Goal: Task Accomplishment & Management: Manage account settings

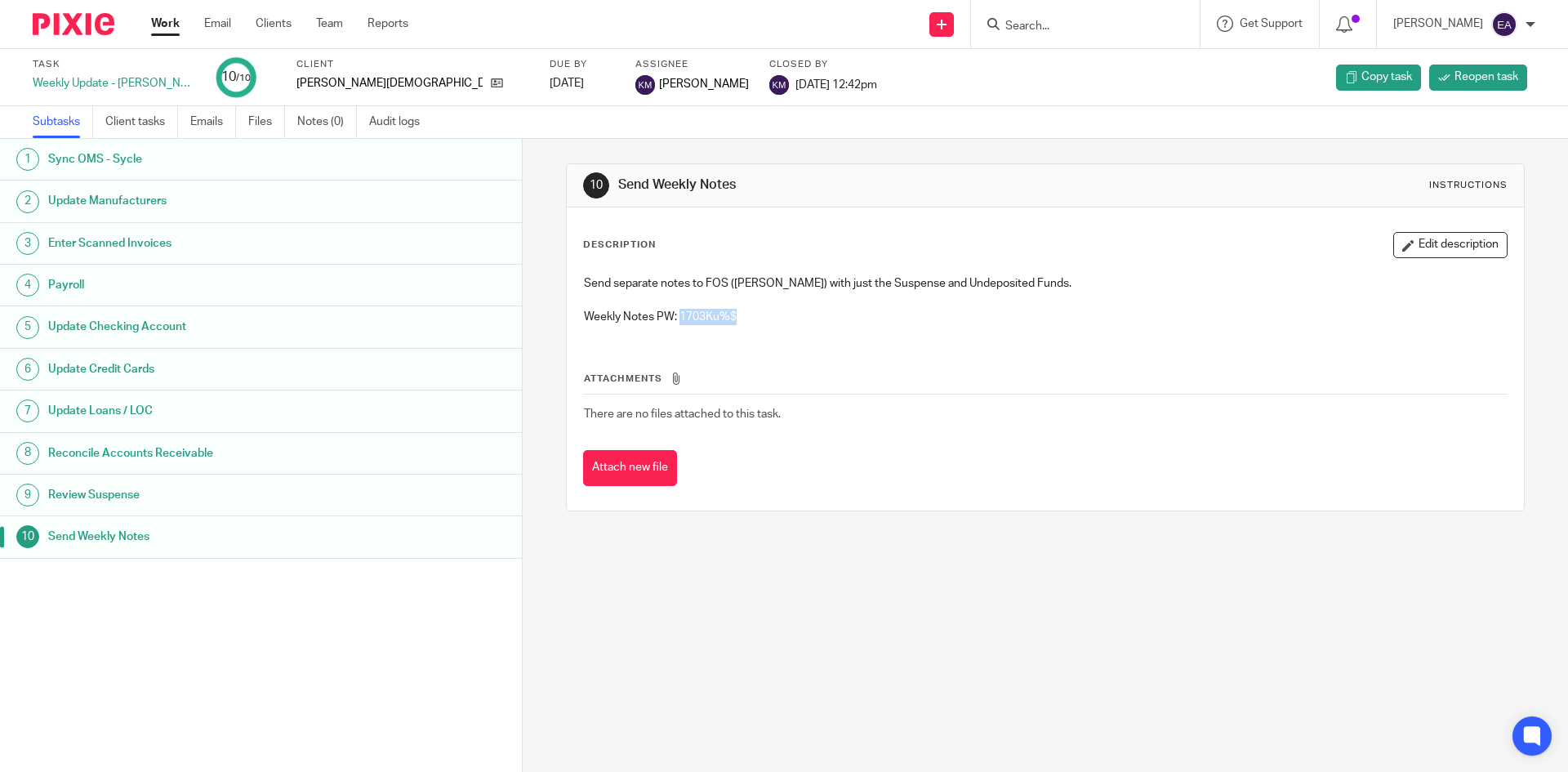
click at [136, 159] on h1 "Sync OMS - Sycle" at bounding box center [201, 159] width 306 height 25
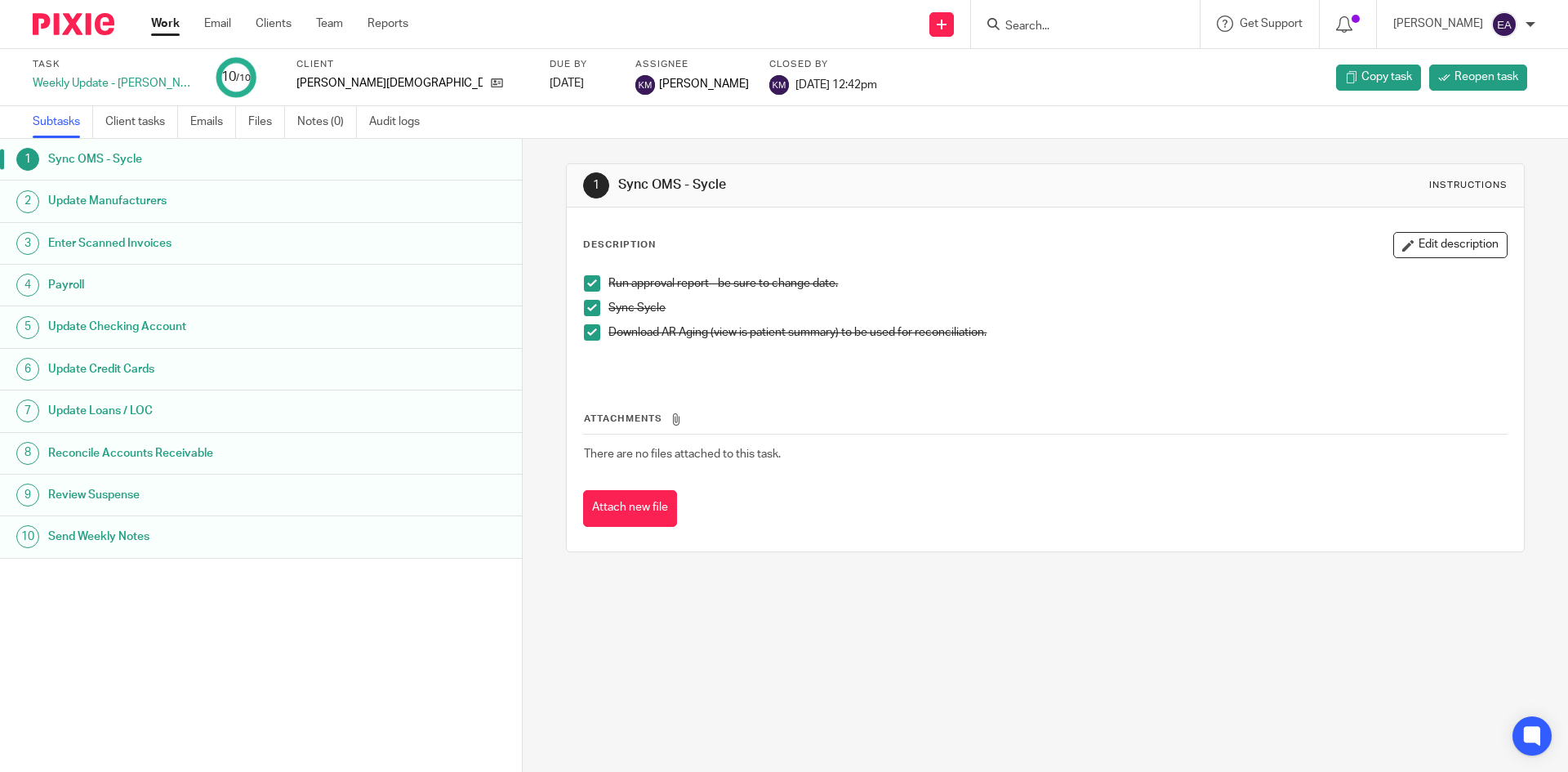
click at [102, 211] on h1 "Update Manufacturers" at bounding box center [201, 201] width 306 height 25
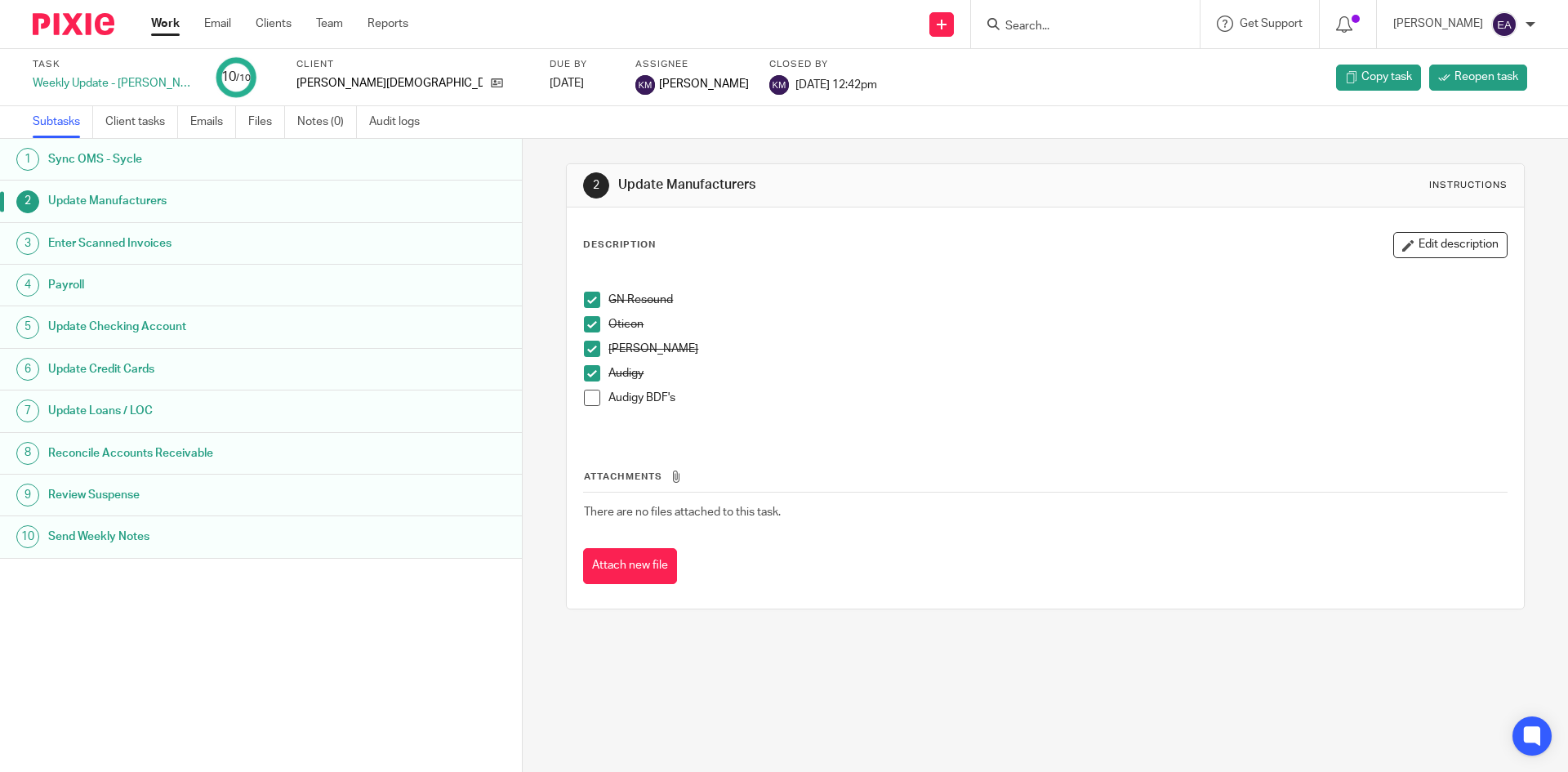
click at [584, 398] on span at bounding box center [592, 398] width 16 height 16
click at [1266, 627] on div "2 Update Manufacturers Instructions Description Edit description GN Resound Oti…" at bounding box center [1045, 386] width 958 height 495
click at [97, 251] on h1 "Enter Scanned Invoices" at bounding box center [201, 244] width 306 height 25
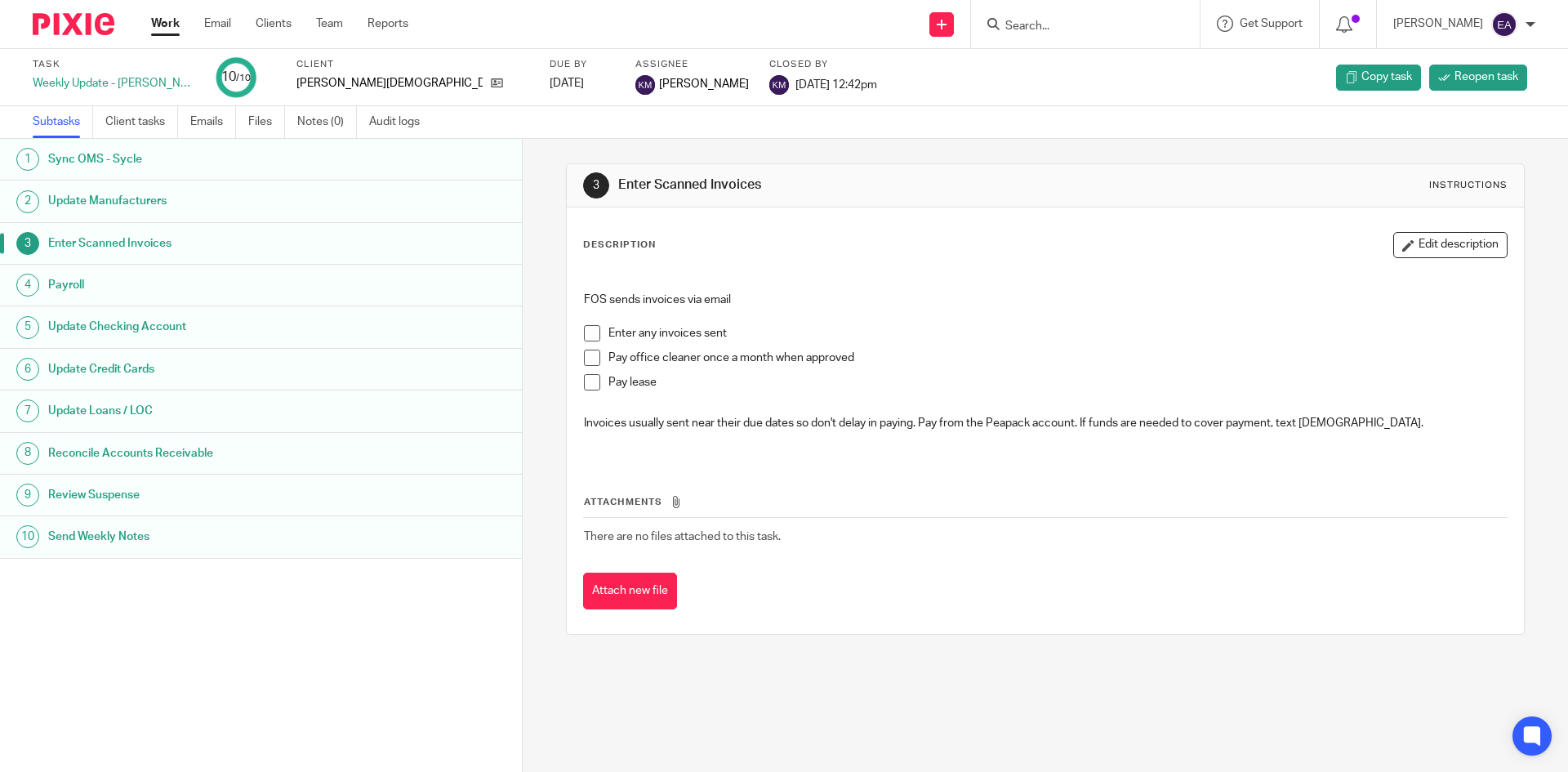
click at [576, 333] on div "FOS sends invoices via email Enter any invoices sent Pay office cleaner once a …" at bounding box center [1045, 364] width 939 height 194
click at [588, 332] on span at bounding box center [592, 334] width 16 height 16
click at [146, 244] on h1 "Enter Scanned Invoices" at bounding box center [201, 244] width 306 height 25
click at [104, 287] on h1 "Payroll" at bounding box center [201, 285] width 306 height 25
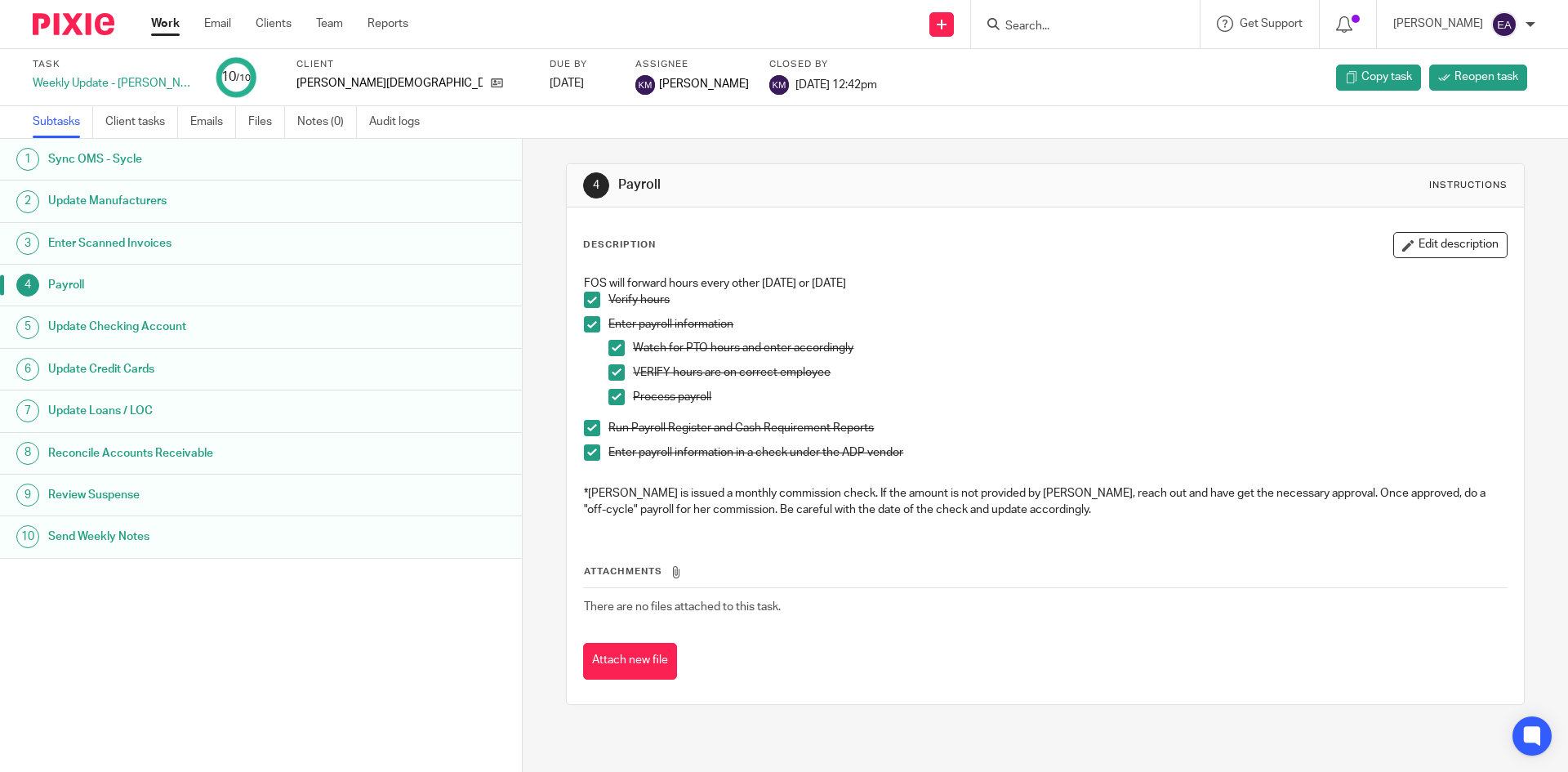
click at [146, 318] on h1 "Update Checking Account" at bounding box center [201, 327] width 306 height 25
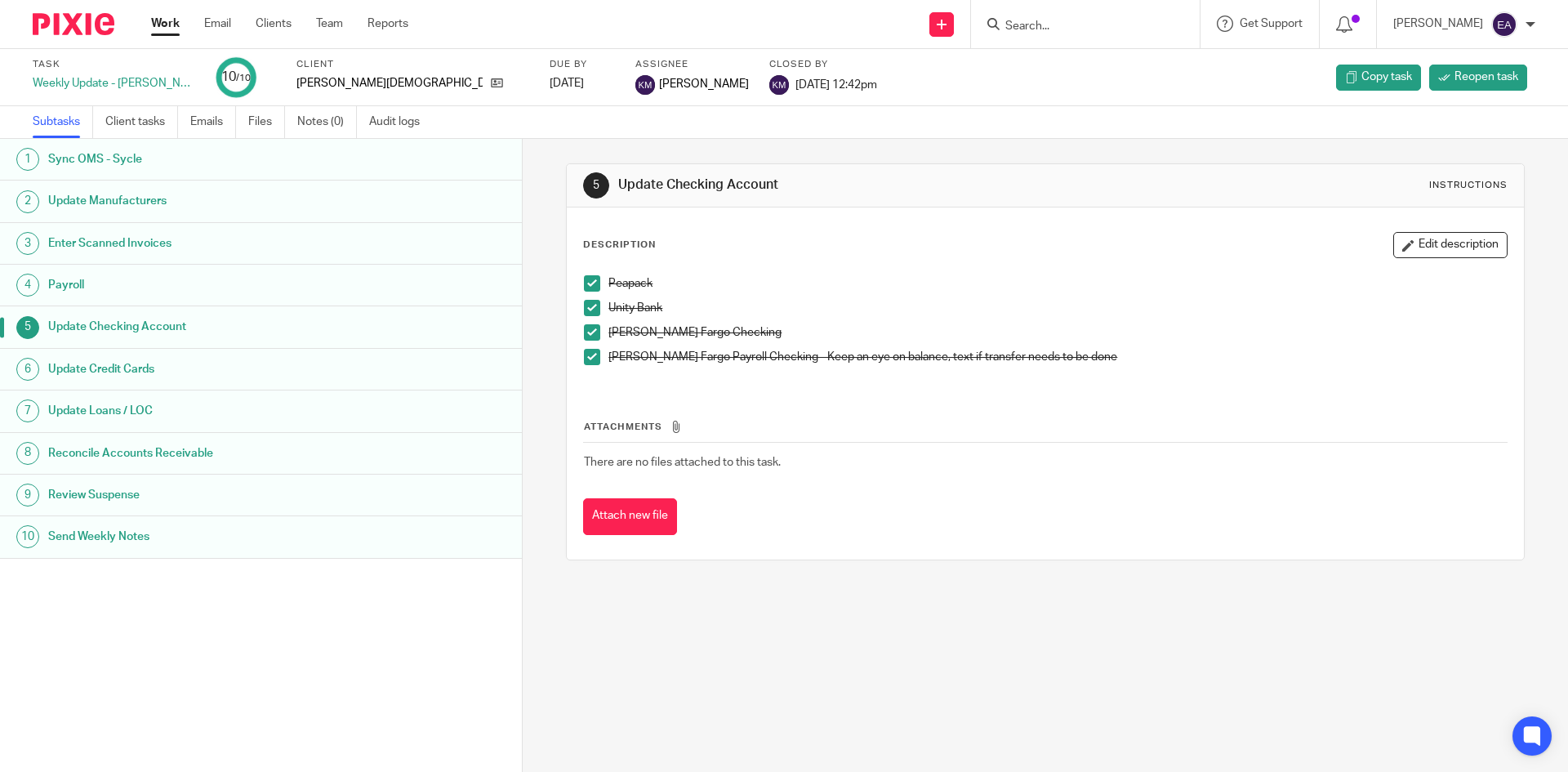
click at [165, 326] on h1 "Update Checking Account" at bounding box center [201, 327] width 306 height 25
click at [1072, 15] on form at bounding box center [1091, 24] width 174 height 20
click at [1074, 27] on input "Search" at bounding box center [1076, 27] width 147 height 15
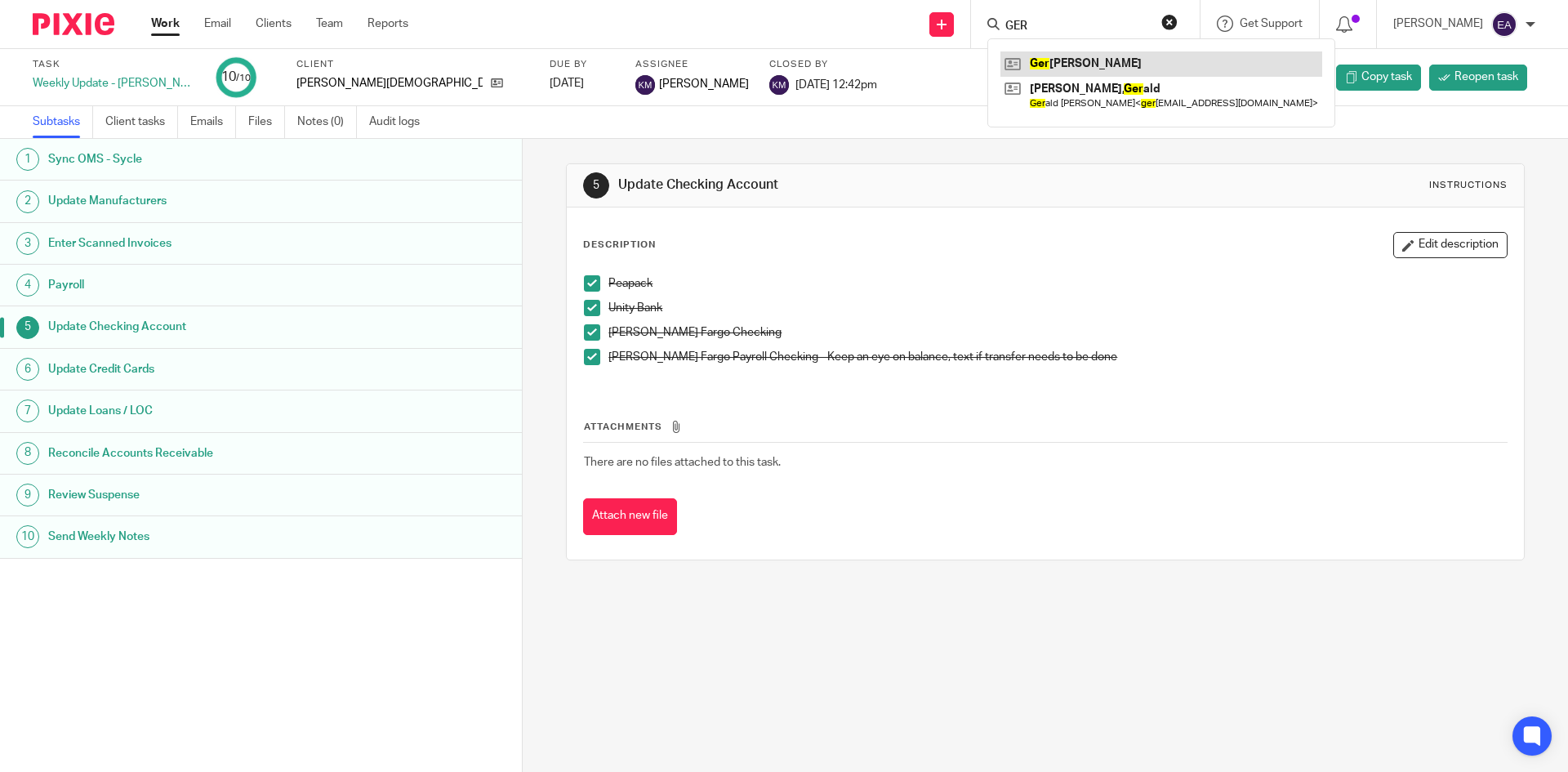
type input "GER"
click at [1085, 62] on link at bounding box center [1162, 64] width 322 height 25
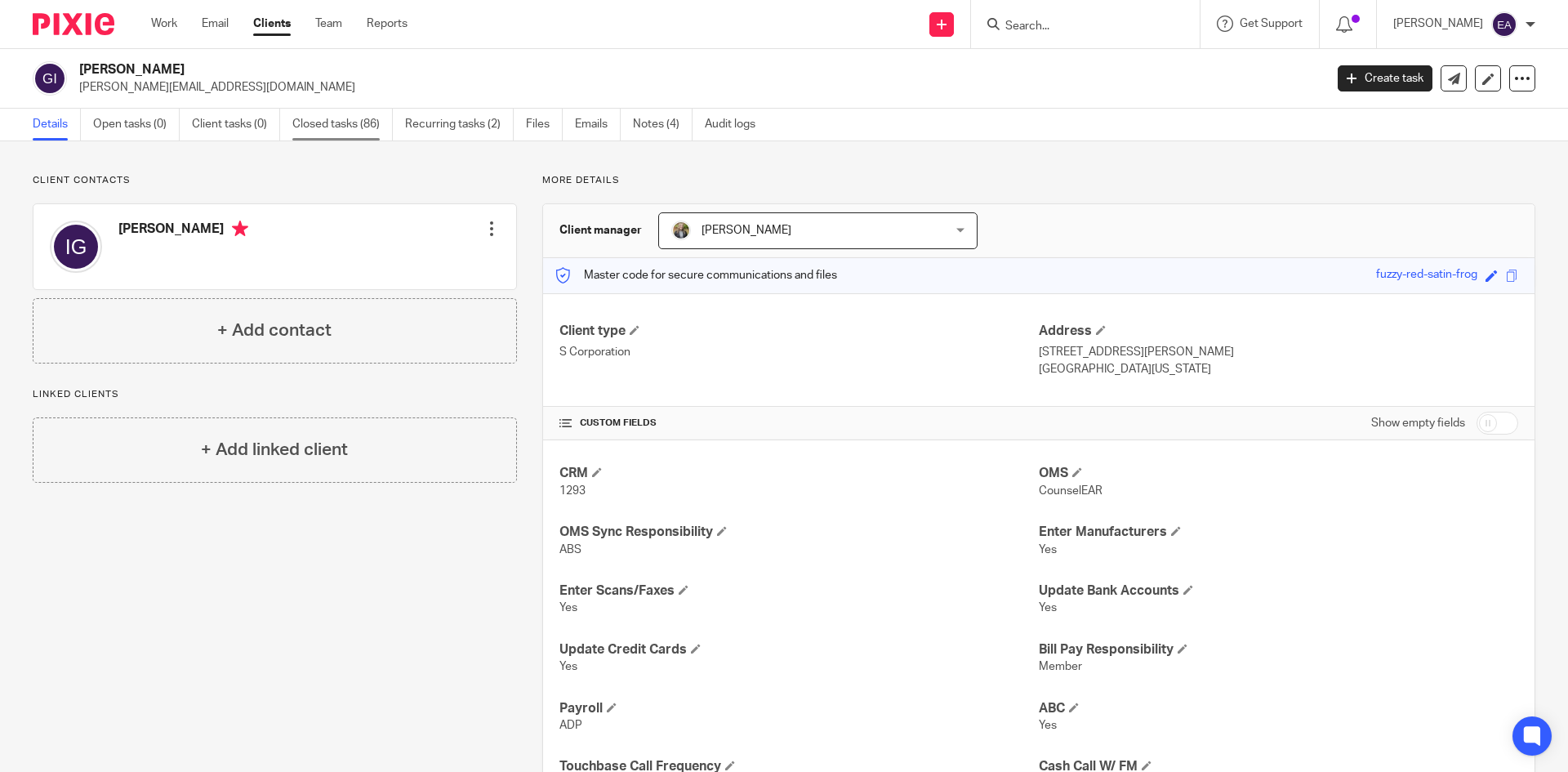
click at [342, 130] on link "Closed tasks (86)" at bounding box center [342, 125] width 100 height 32
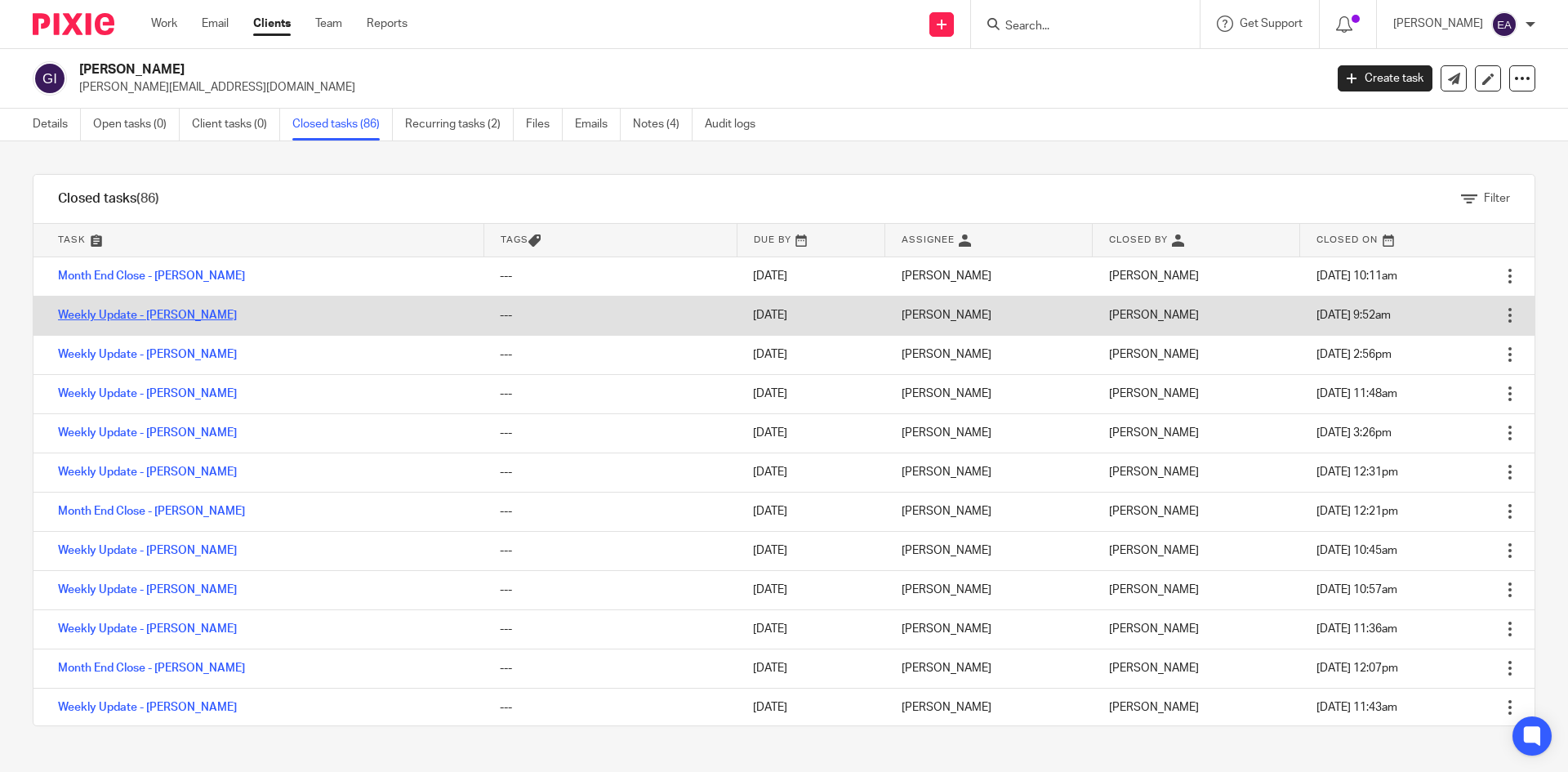
click at [128, 320] on link "Weekly Update - [PERSON_NAME]" at bounding box center [147, 315] width 179 height 12
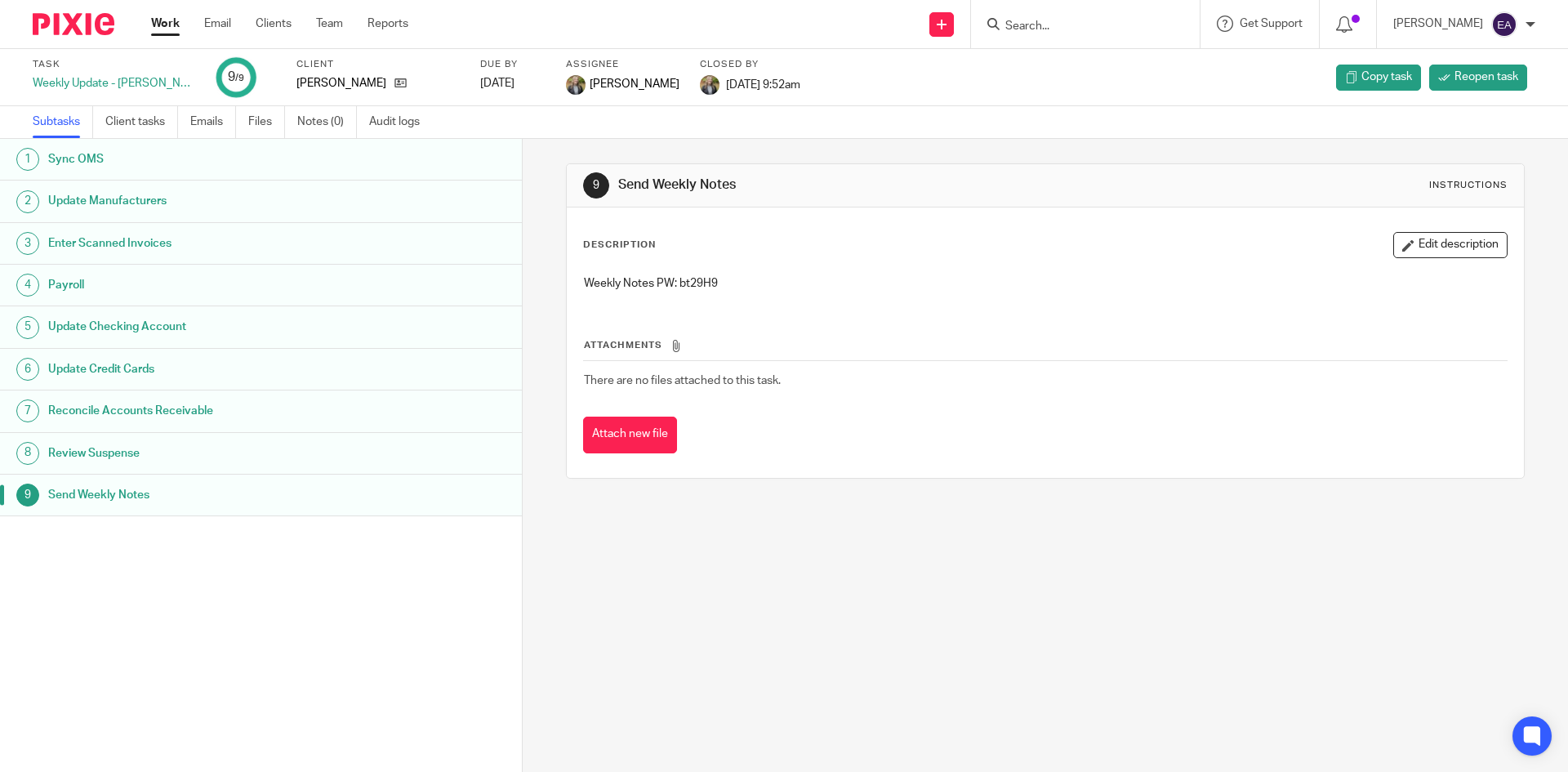
click at [96, 200] on h1 "Update Manufacturers" at bounding box center [201, 201] width 306 height 25
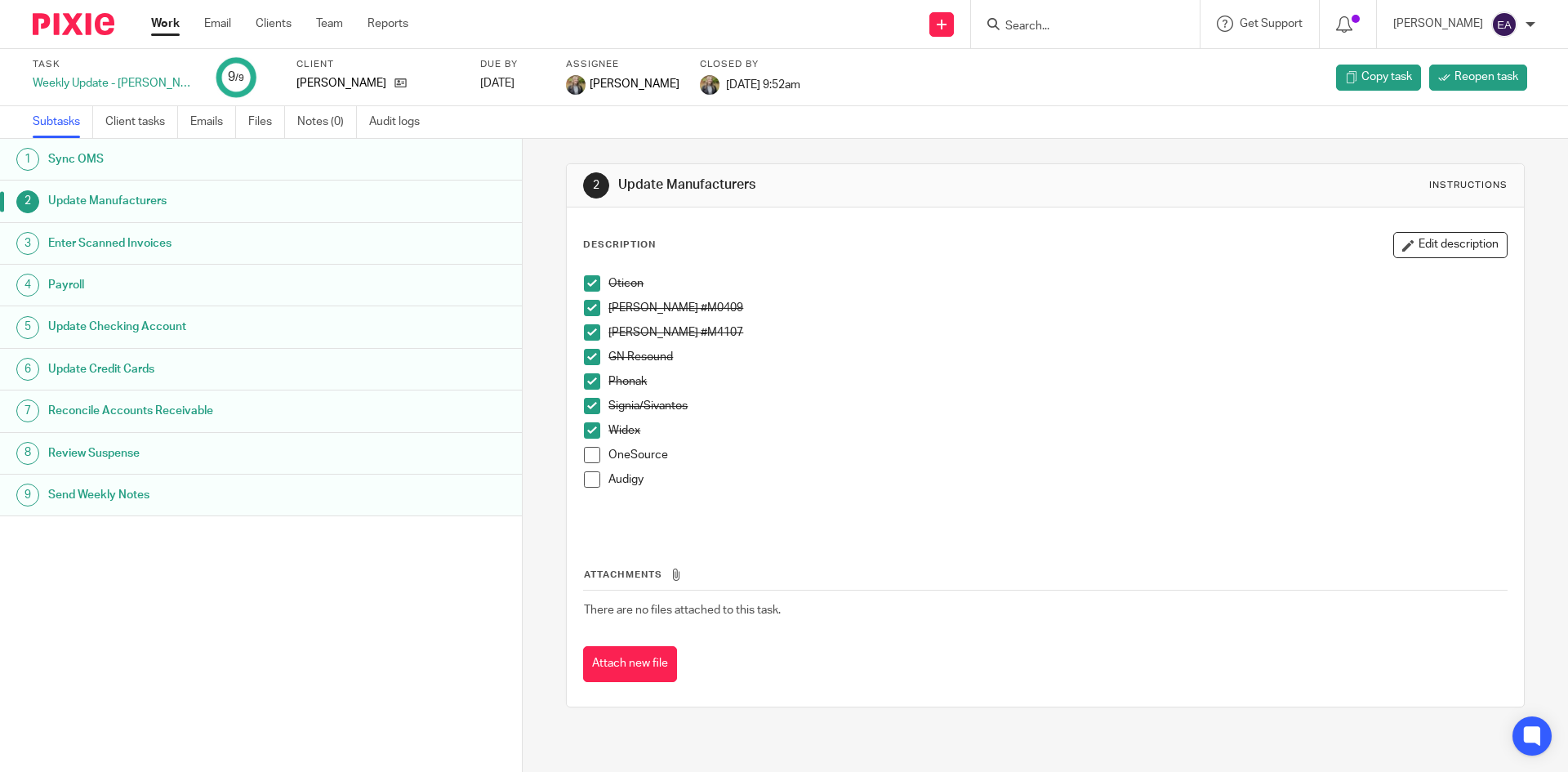
click at [592, 400] on span at bounding box center [592, 406] width 16 height 16
click at [584, 431] on span at bounding box center [592, 430] width 16 height 16
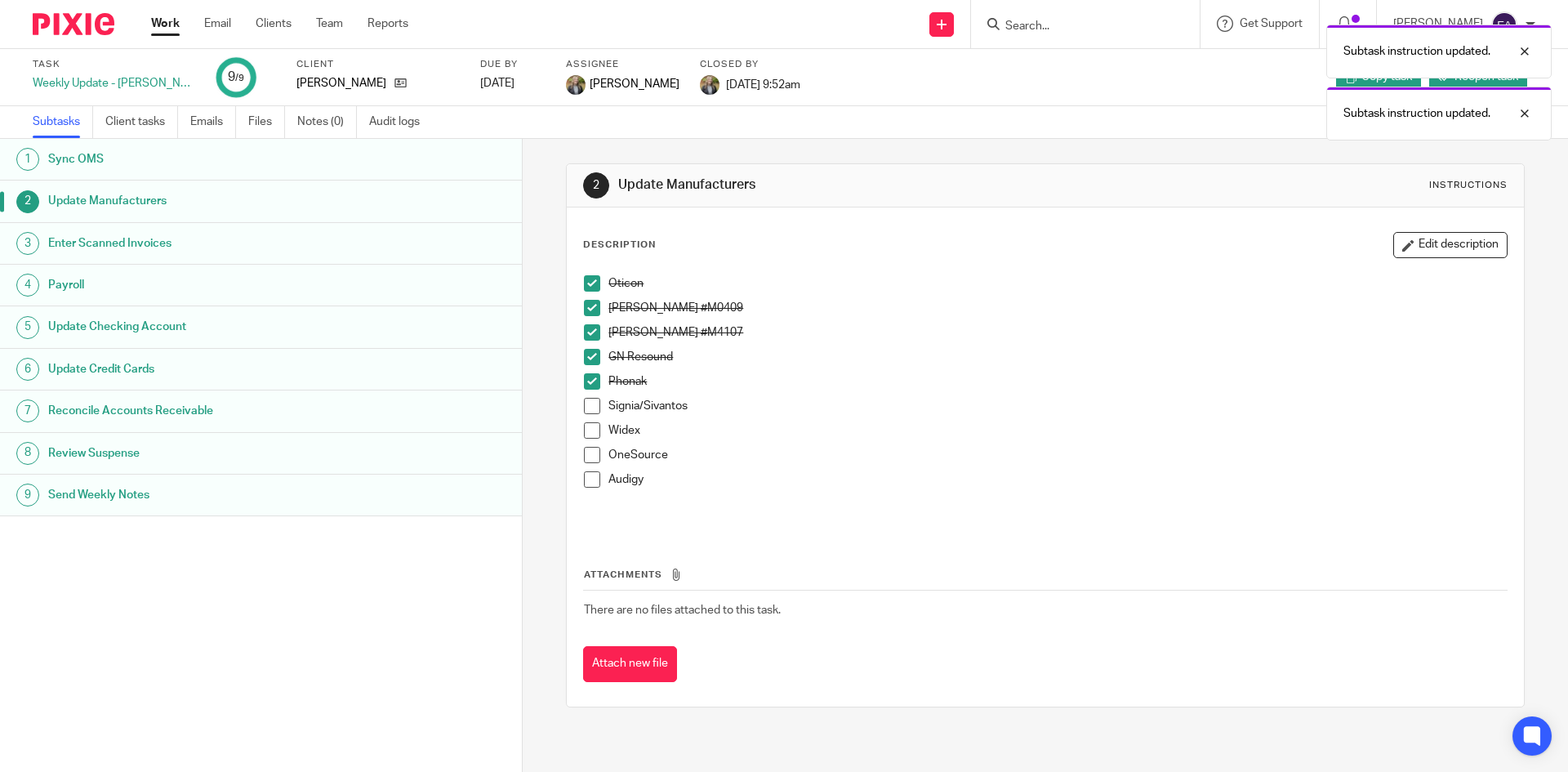
click at [584, 375] on span at bounding box center [592, 382] width 16 height 16
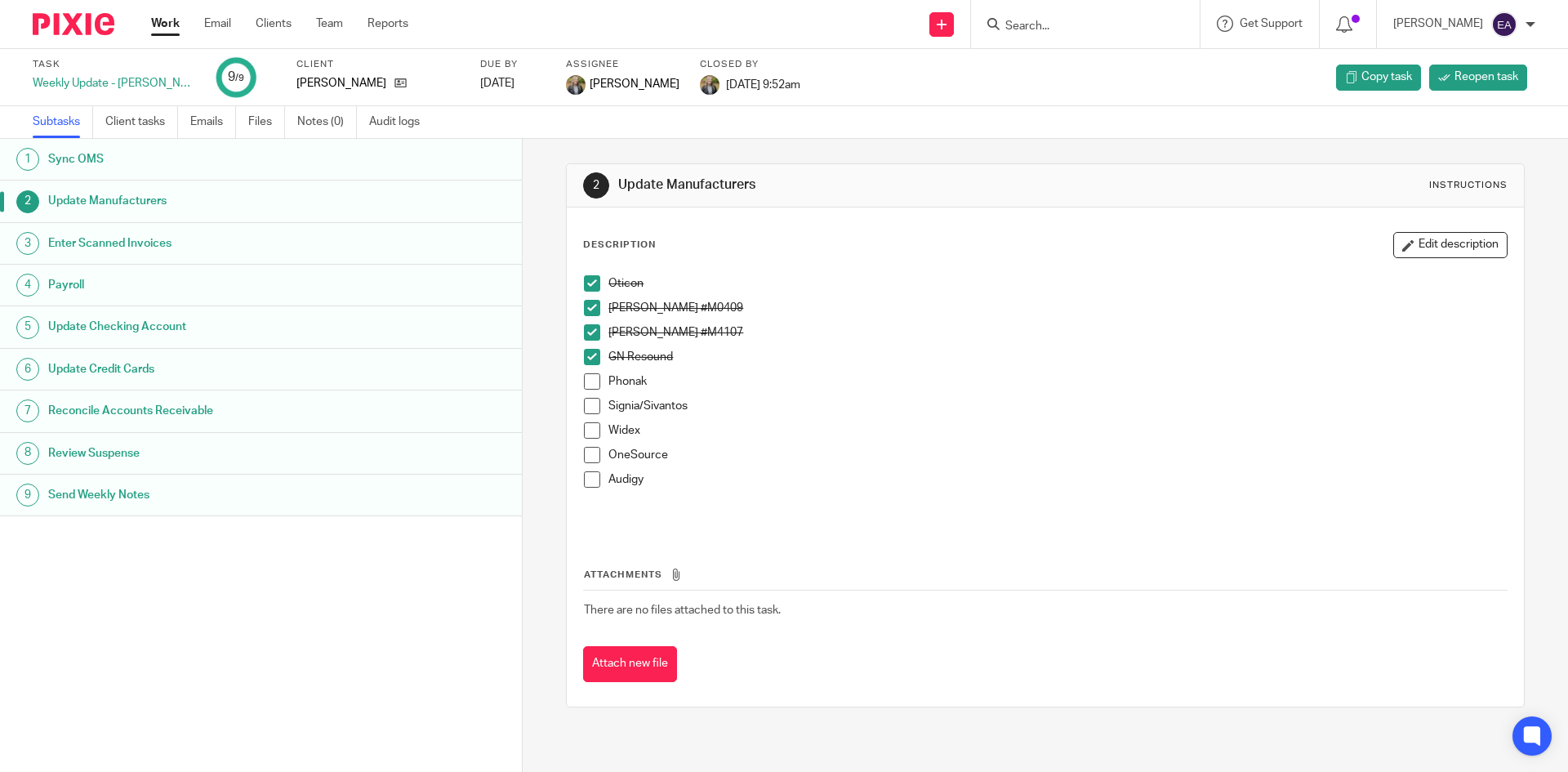
click at [585, 377] on span at bounding box center [592, 382] width 16 height 16
click at [584, 412] on span at bounding box center [592, 406] width 16 height 16
click at [588, 428] on span at bounding box center [592, 430] width 16 height 16
click at [585, 454] on span at bounding box center [592, 455] width 16 height 16
click at [584, 478] on span at bounding box center [592, 479] width 16 height 16
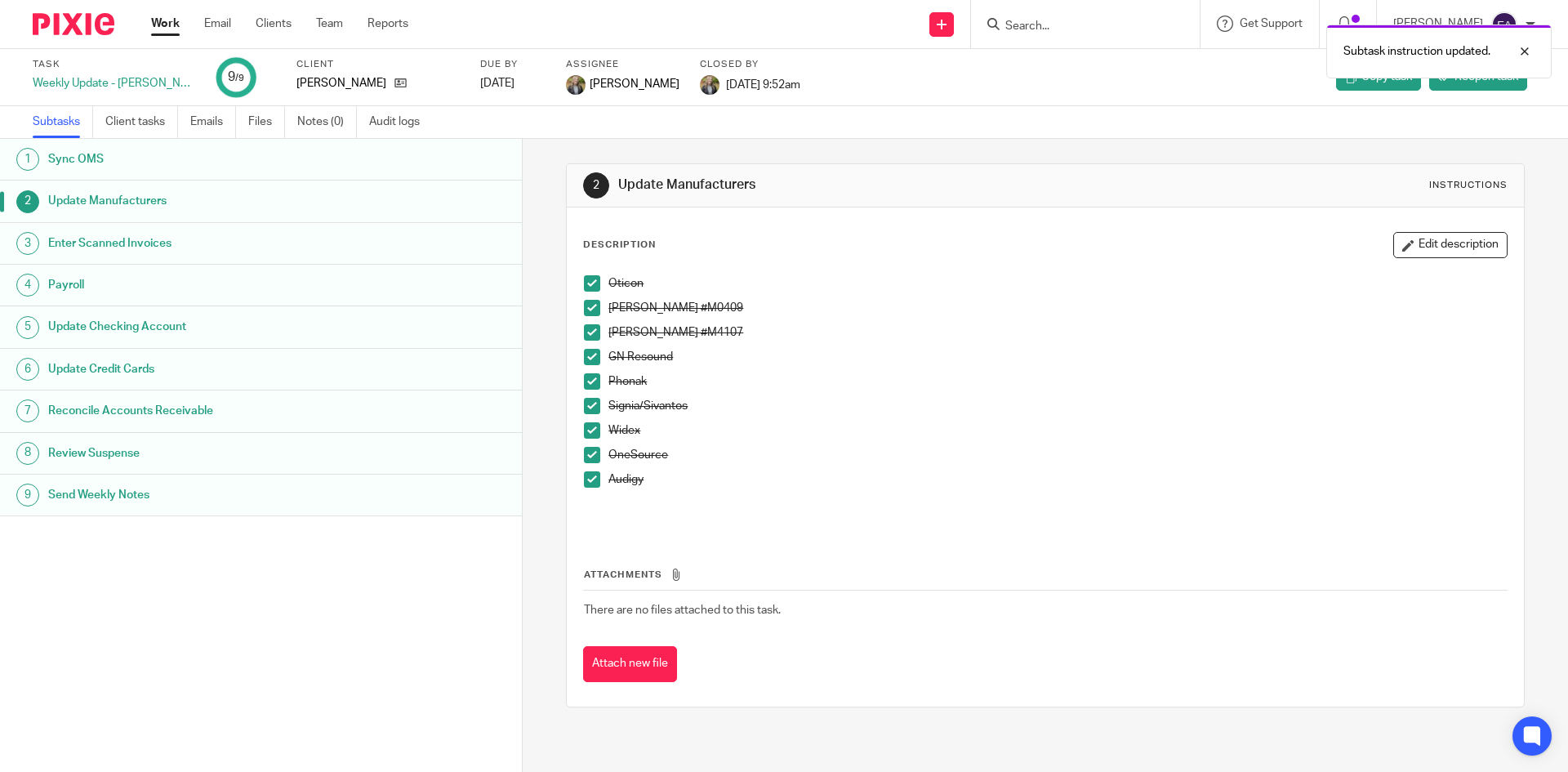
click at [146, 246] on h1 "Enter Scanned Invoices" at bounding box center [201, 244] width 306 height 25
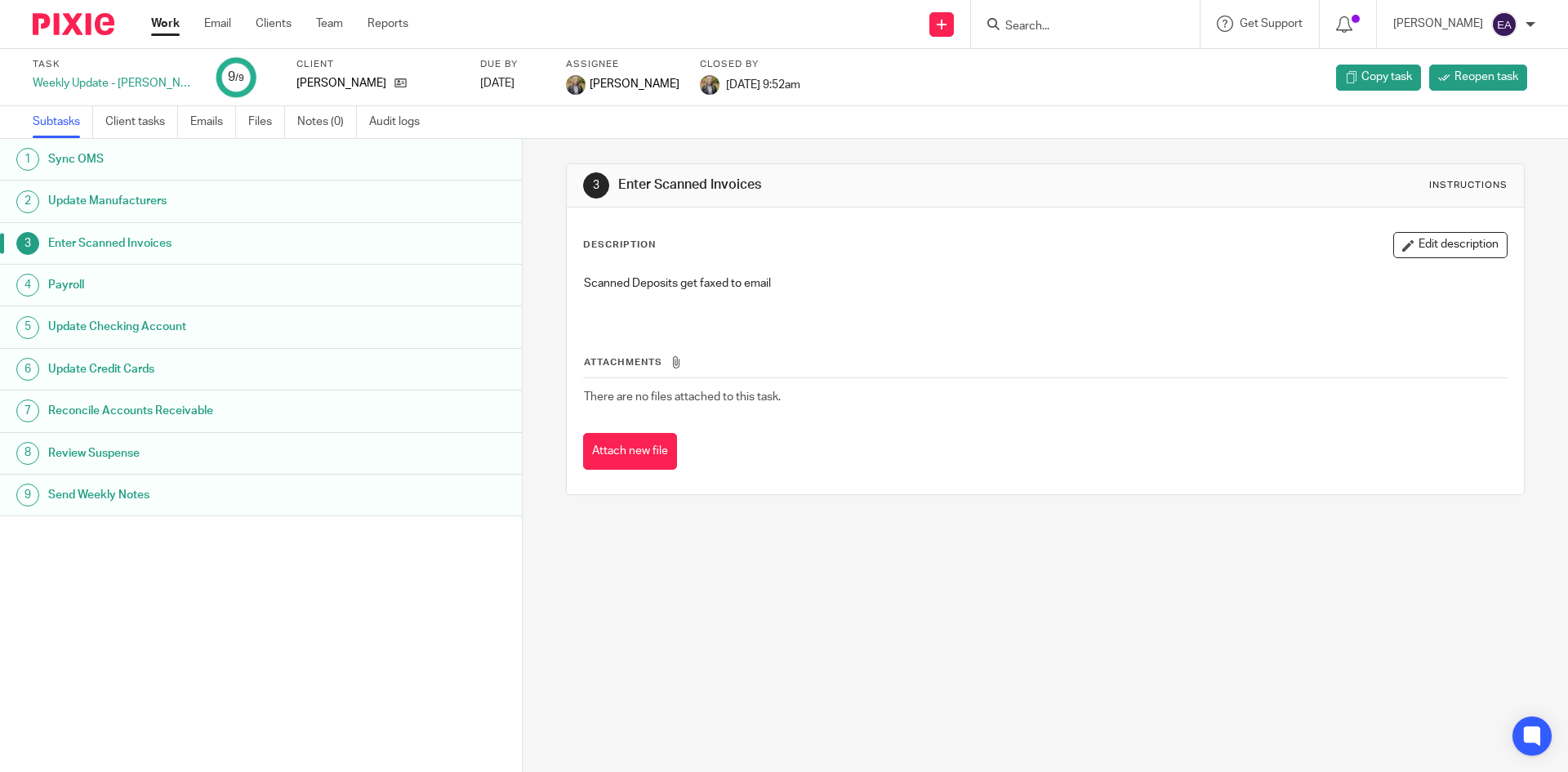
click at [129, 285] on h1 "Payroll" at bounding box center [201, 285] width 306 height 25
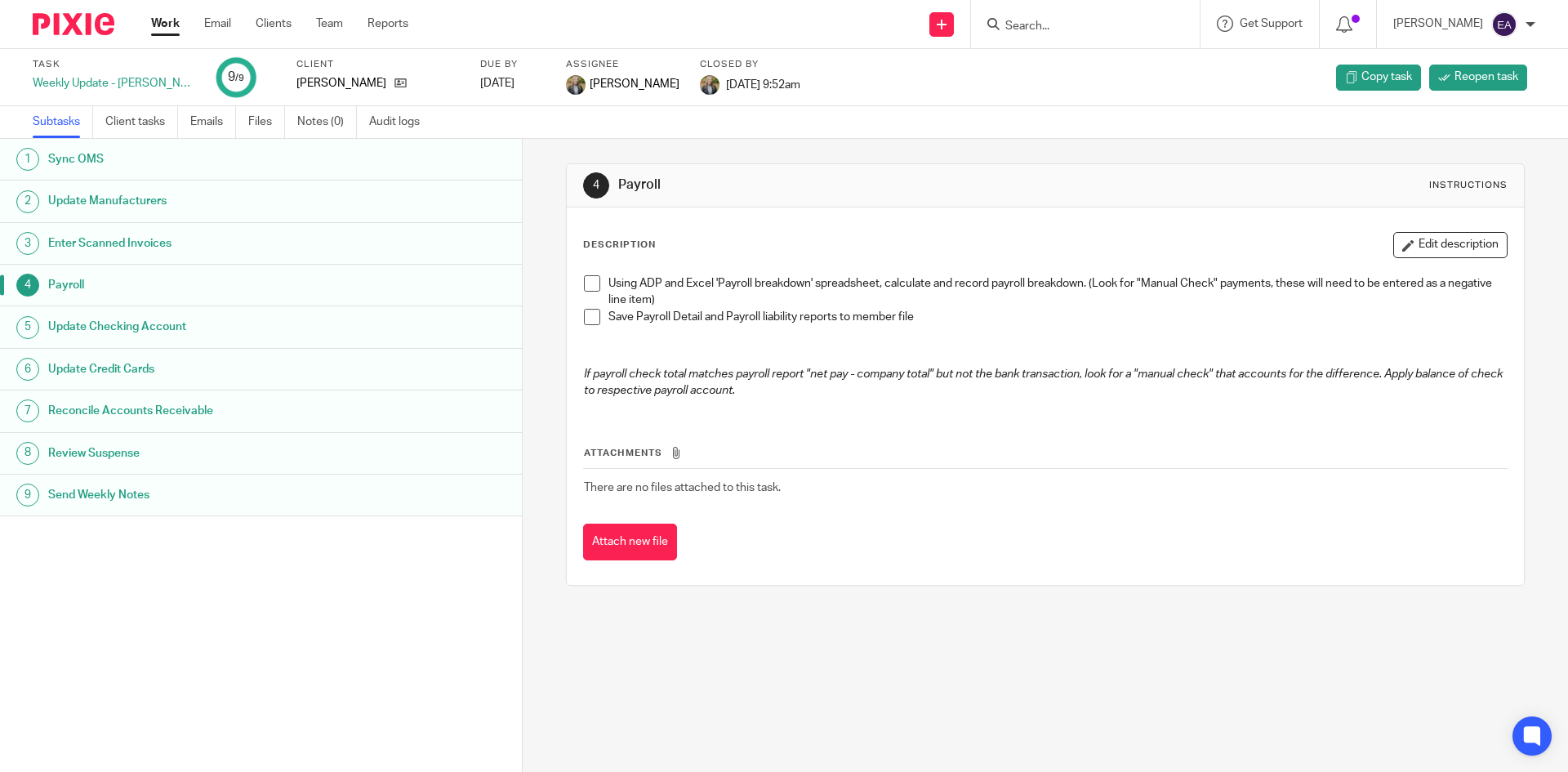
click at [126, 317] on h1 "Update Checking Account" at bounding box center [201, 327] width 306 height 25
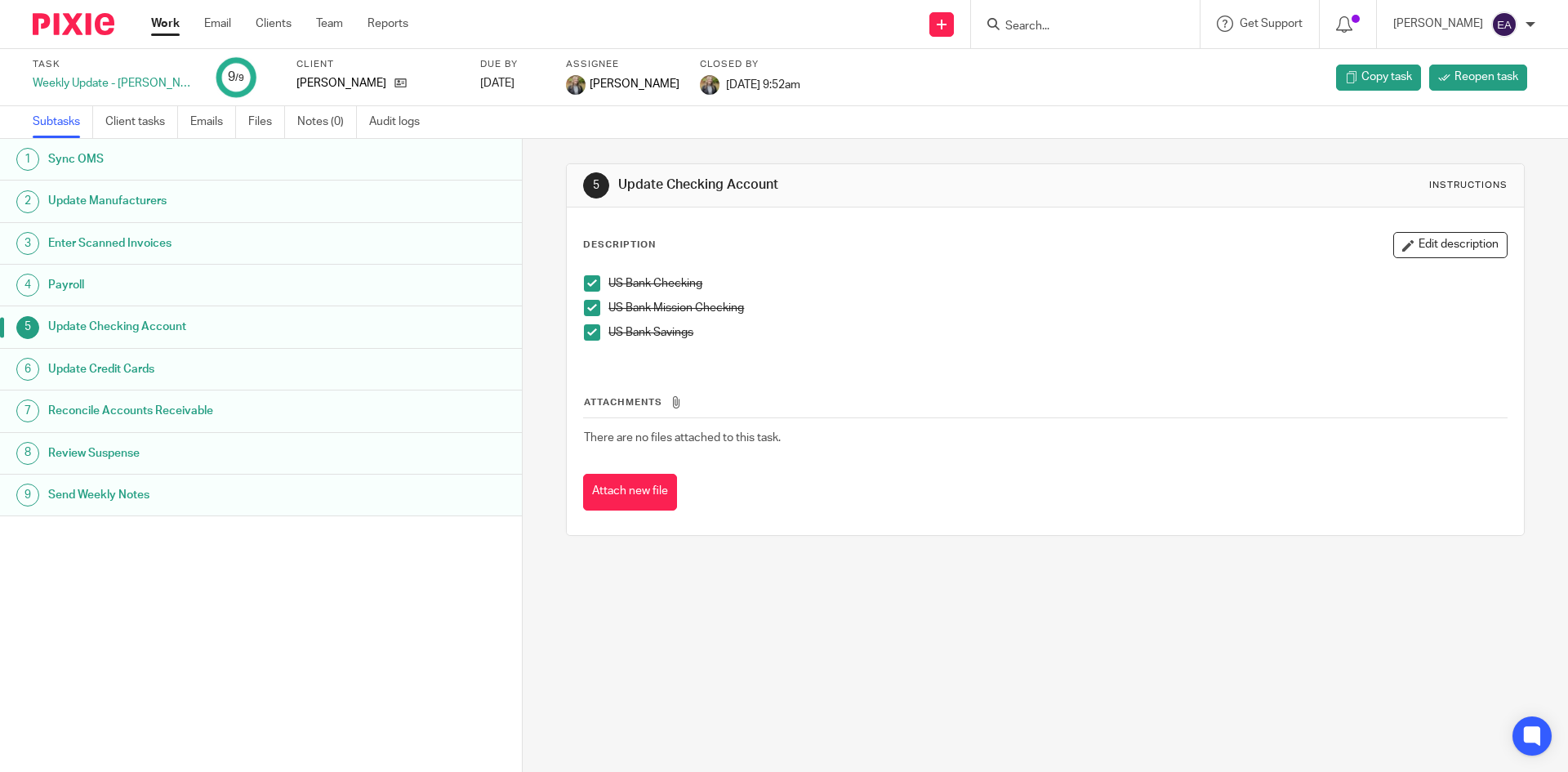
click at [76, 280] on h1 "Payroll" at bounding box center [201, 285] width 306 height 25
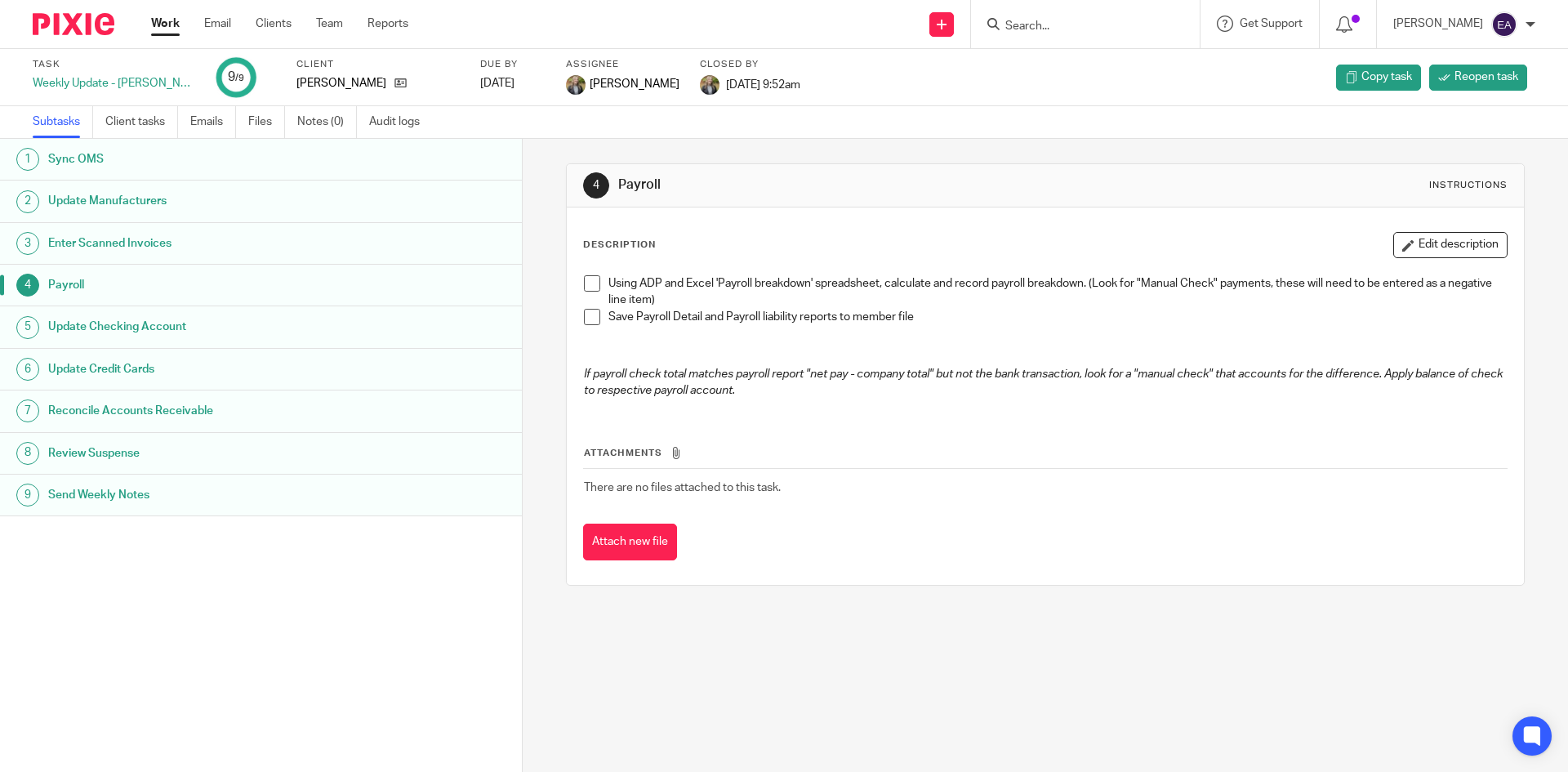
click at [122, 366] on h1 "Update Credit Cards" at bounding box center [201, 370] width 306 height 25
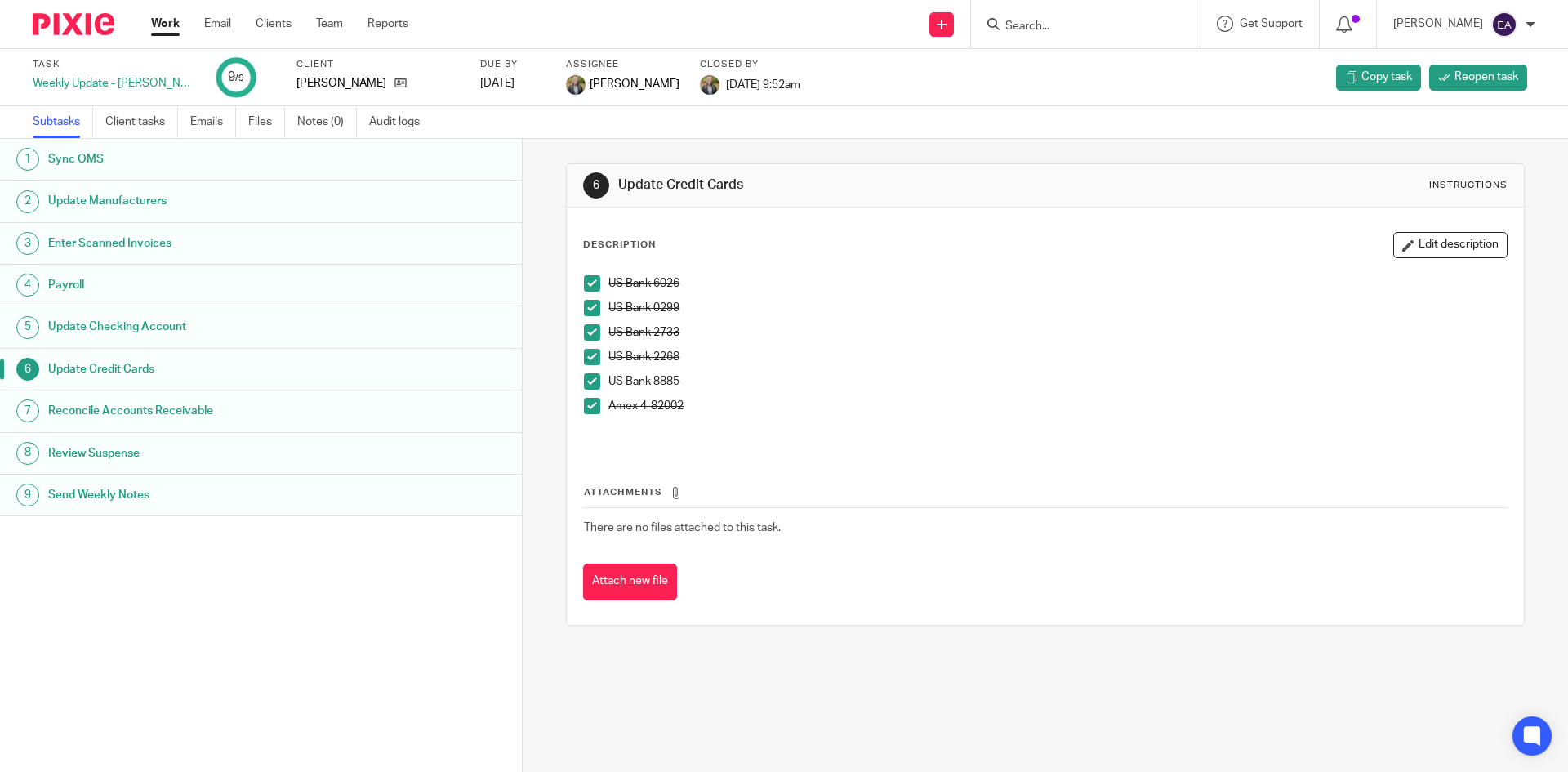
click at [117, 414] on h1 "Reconcile Accounts Receivable" at bounding box center [201, 411] width 306 height 25
